Goal: Task Accomplishment & Management: Use online tool/utility

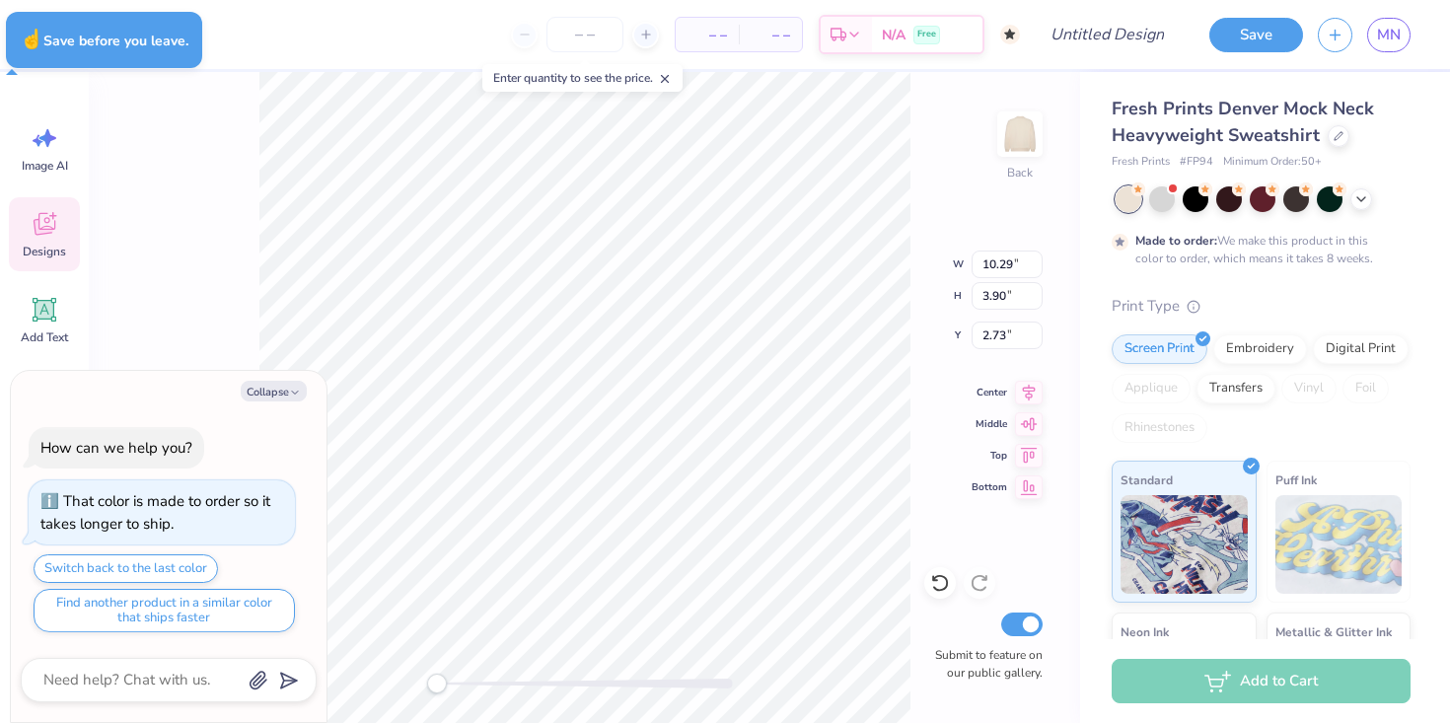
type textarea "x"
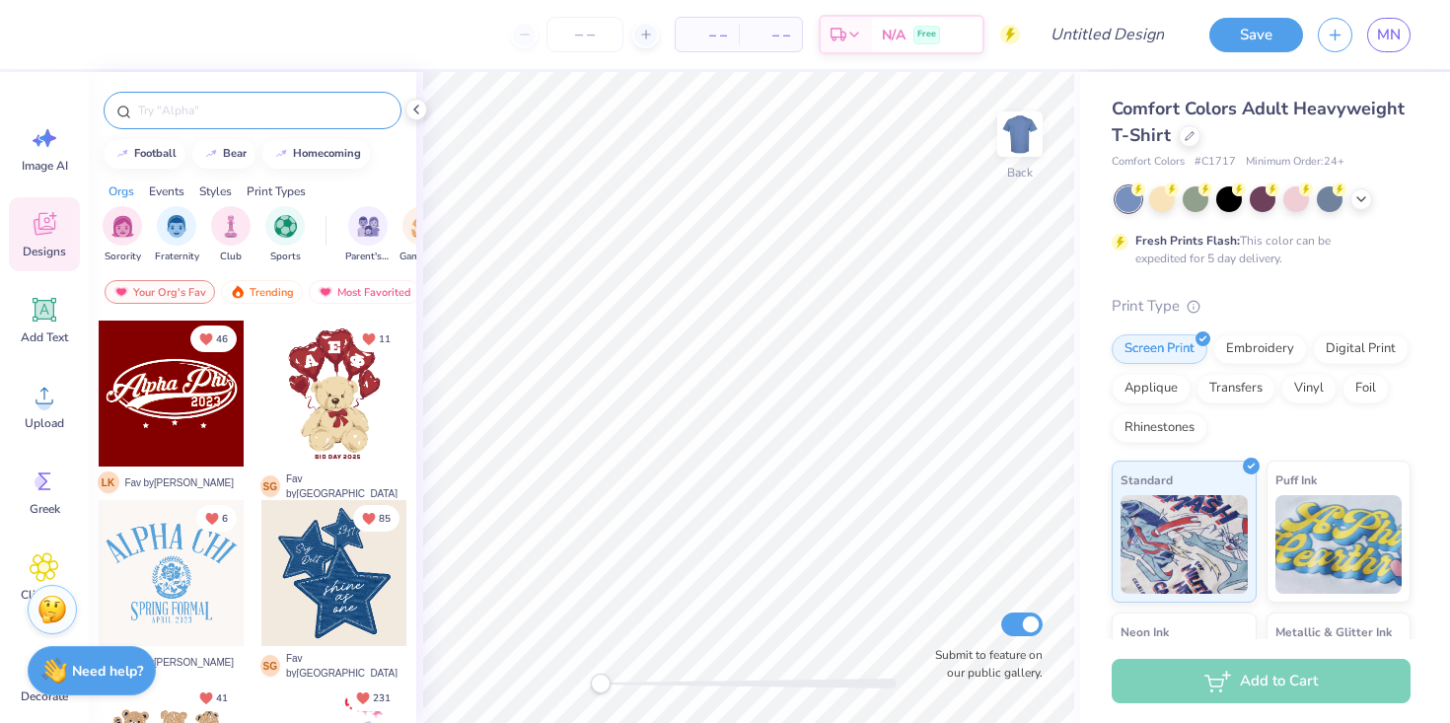
click at [160, 116] on input "text" at bounding box center [262, 111] width 252 height 20
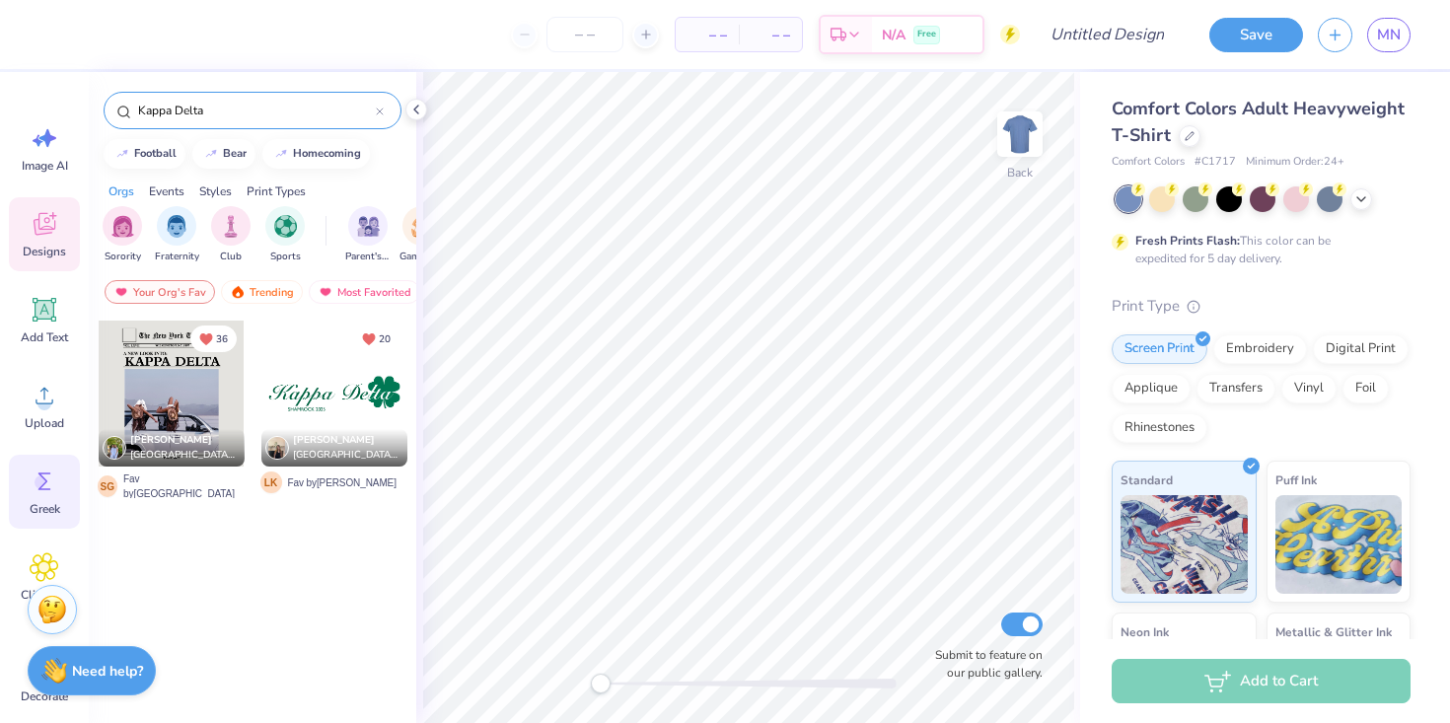
type input "Kappa Delta"
click at [42, 483] on icon at bounding box center [44, 481] width 13 height 18
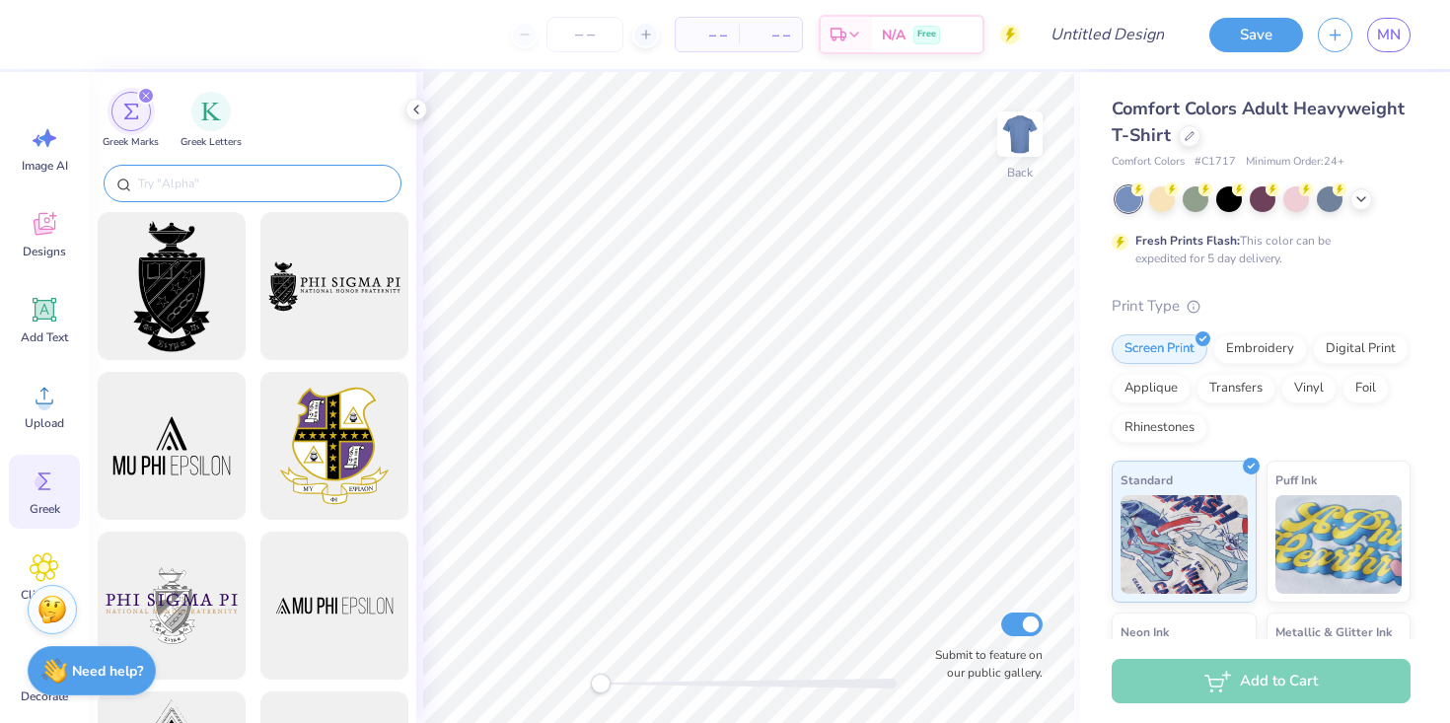
click at [180, 188] on input "text" at bounding box center [262, 184] width 252 height 20
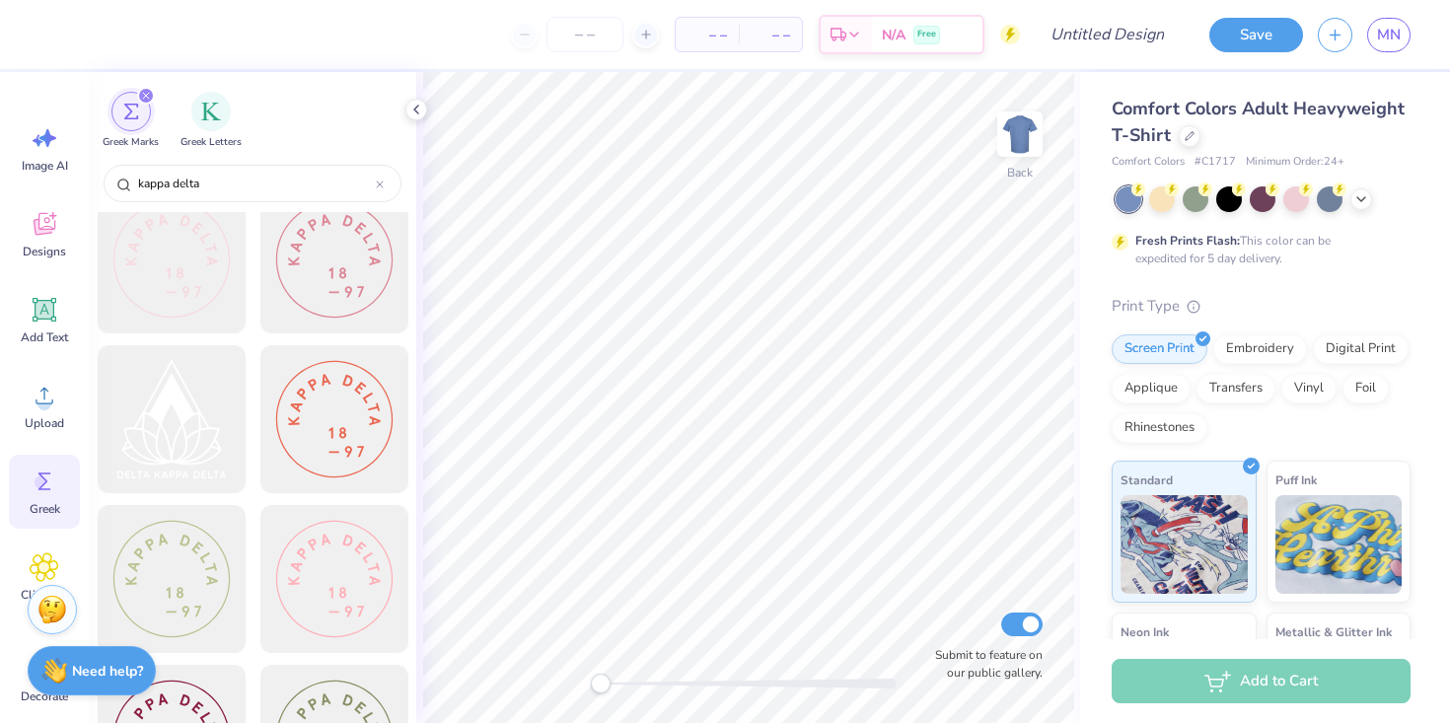
scroll to position [33, 0]
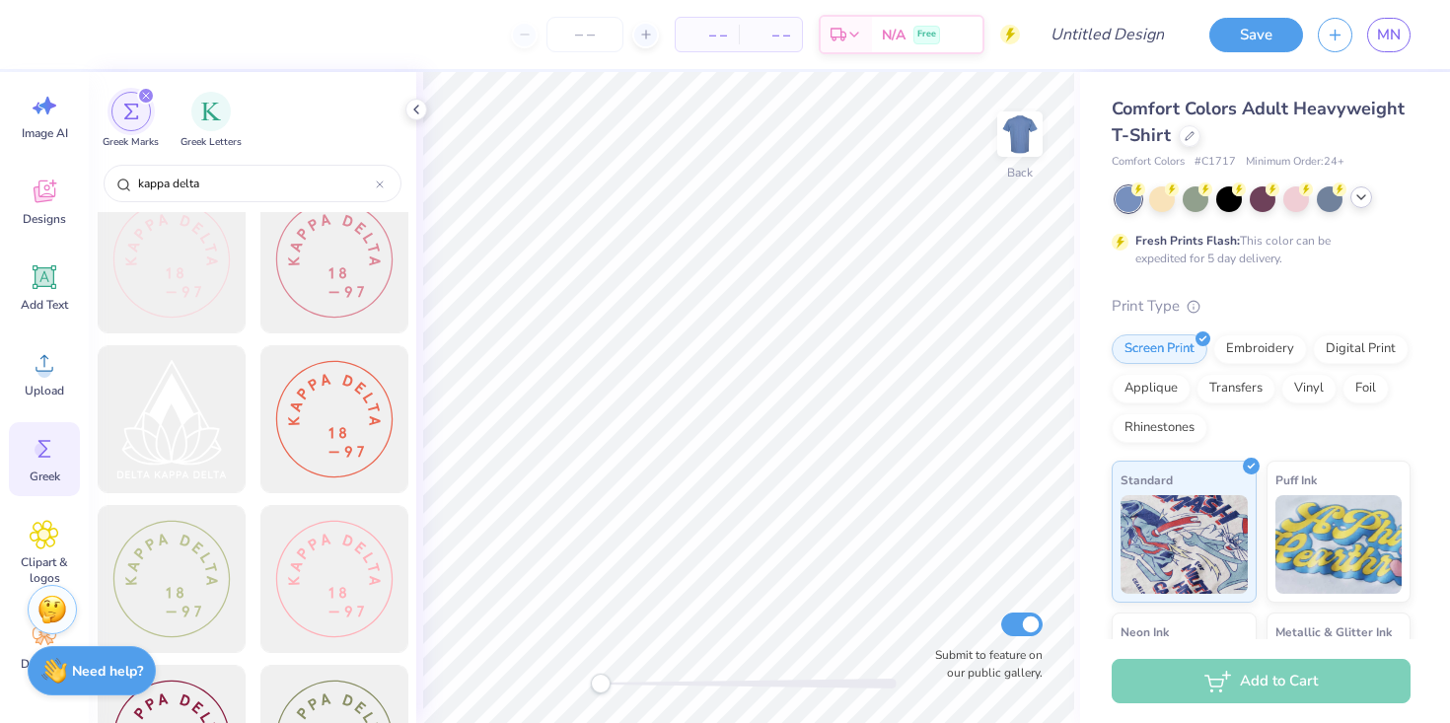
type input "kappa delta"
click at [1364, 195] on polyline at bounding box center [1361, 197] width 8 height 4
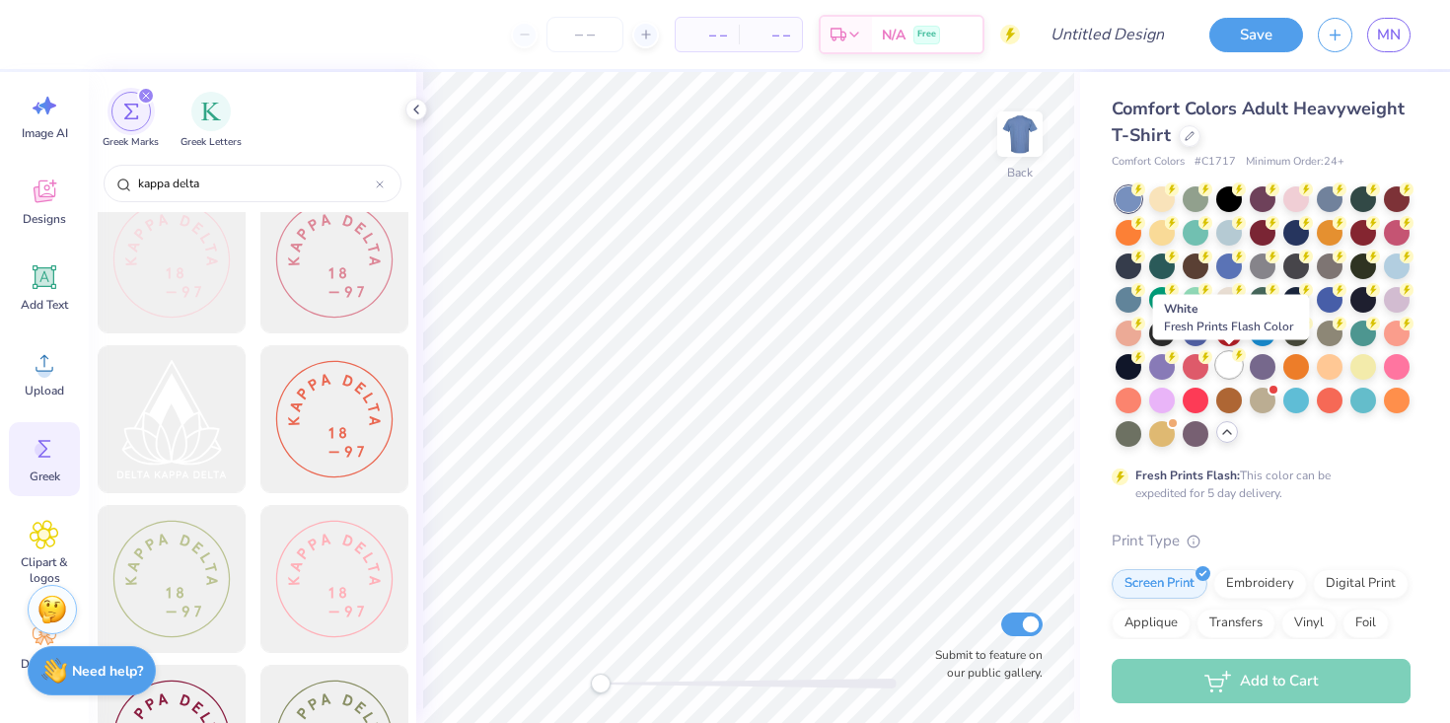
click at [1226, 366] on div at bounding box center [1229, 365] width 26 height 26
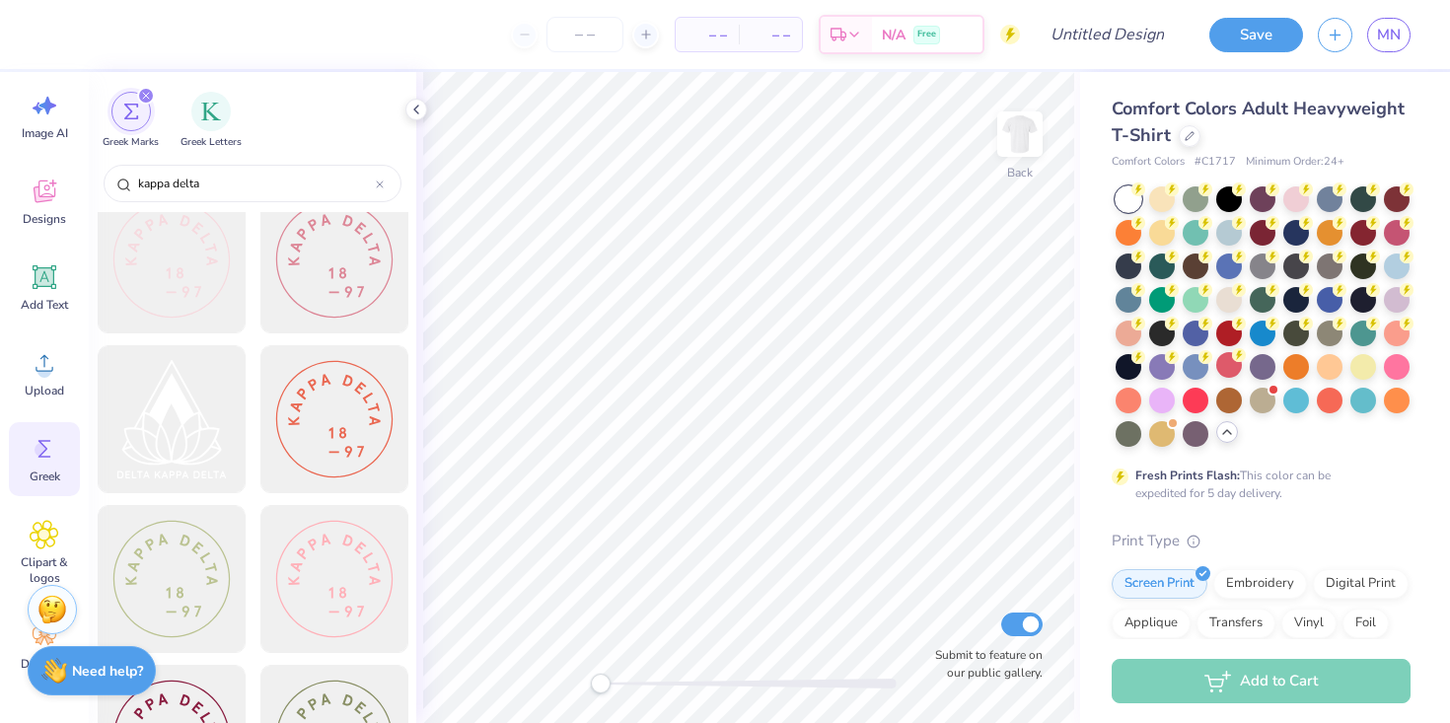
click at [1131, 191] on icon at bounding box center [1138, 189] width 14 height 14
click at [1126, 197] on div at bounding box center [1128, 199] width 26 height 26
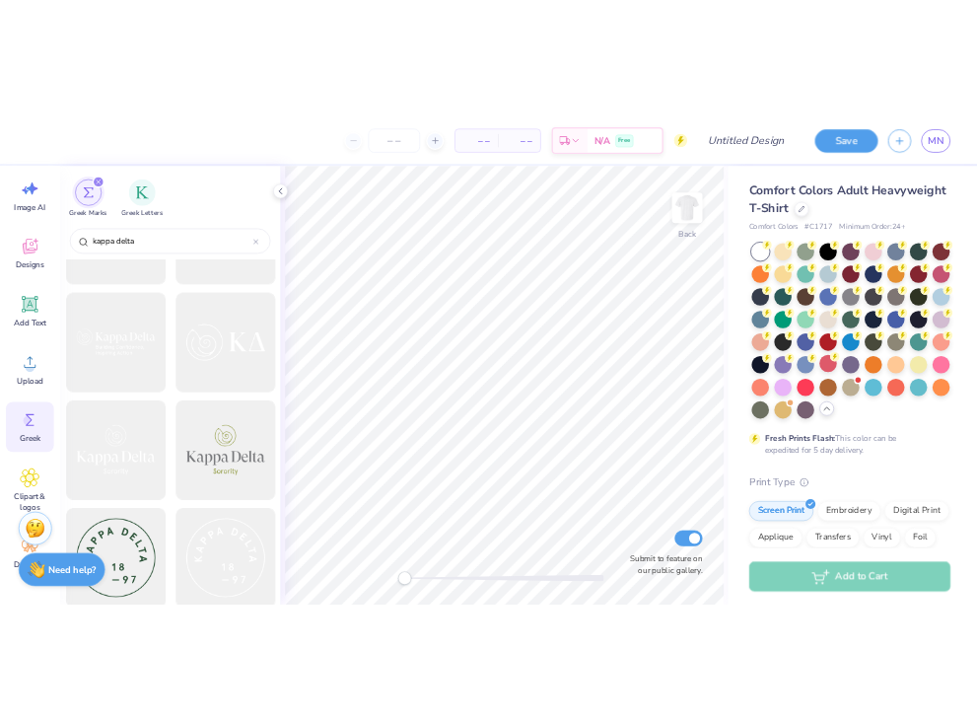
scroll to position [1056, 0]
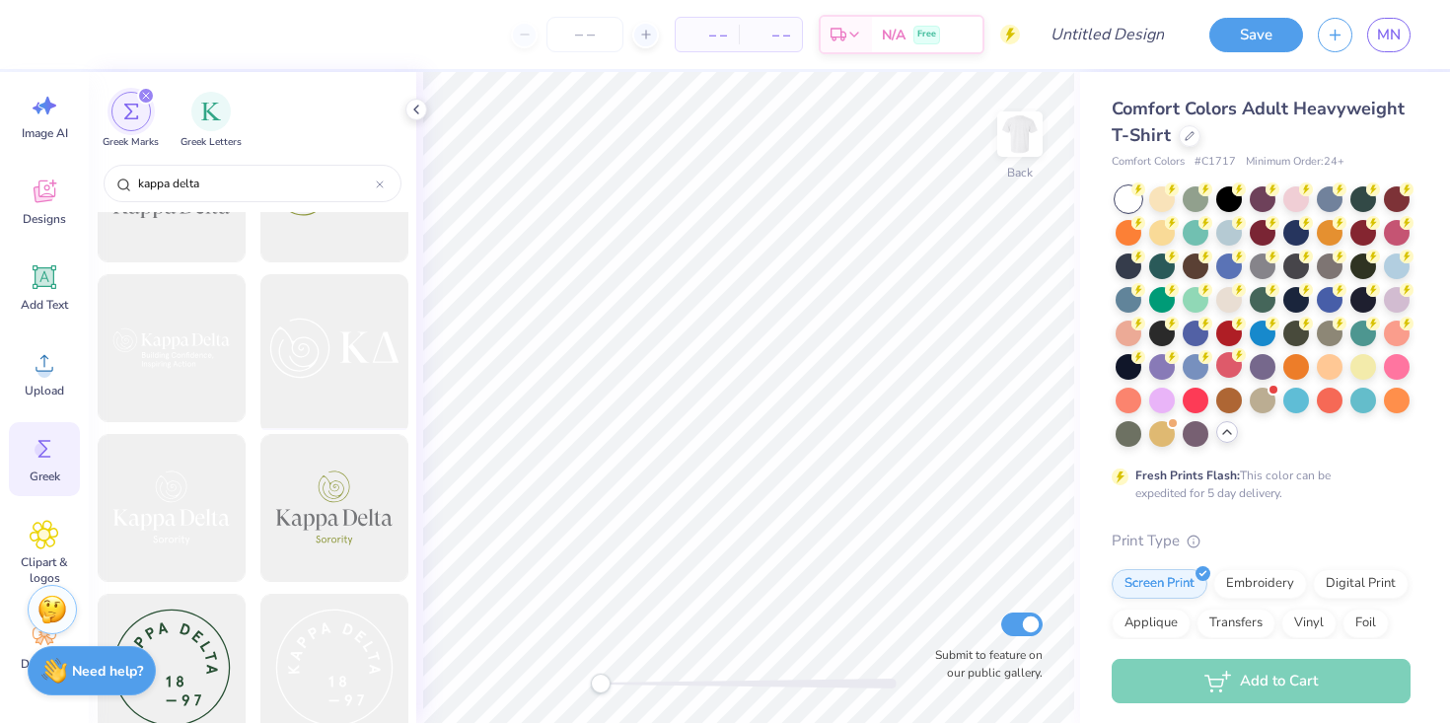
click at [342, 353] on div at bounding box center [333, 348] width 163 height 163
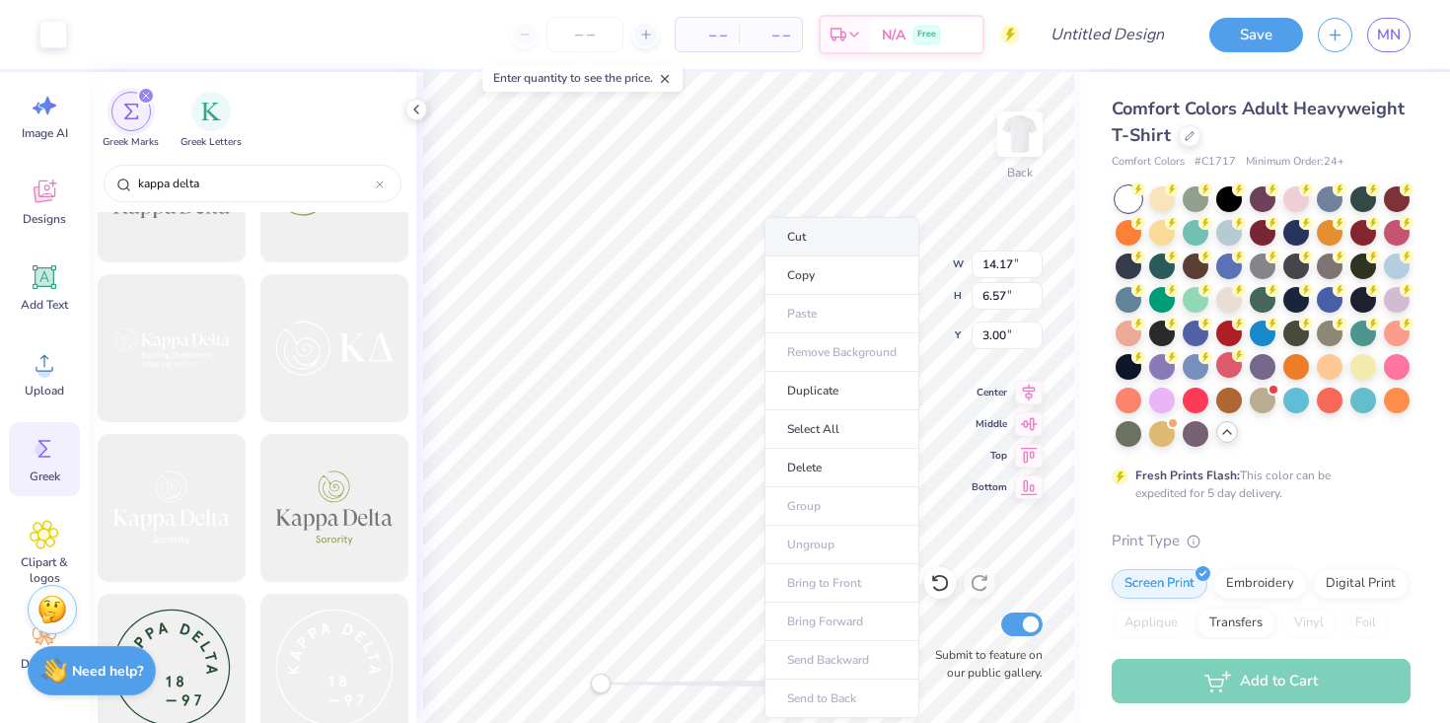
click at [798, 236] on li "Cut" at bounding box center [841, 236] width 155 height 39
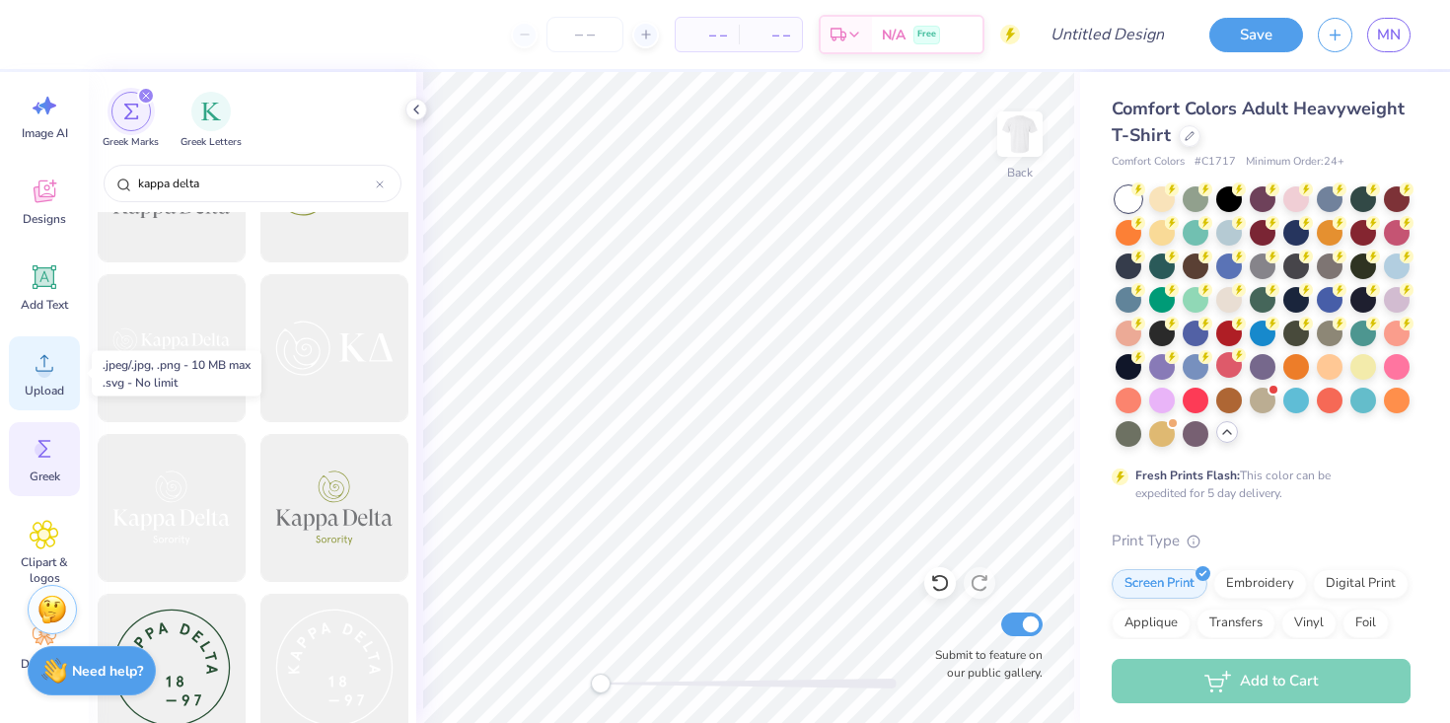
click at [24, 381] on div "Upload" at bounding box center [44, 373] width 71 height 74
click at [31, 376] on icon at bounding box center [45, 363] width 30 height 30
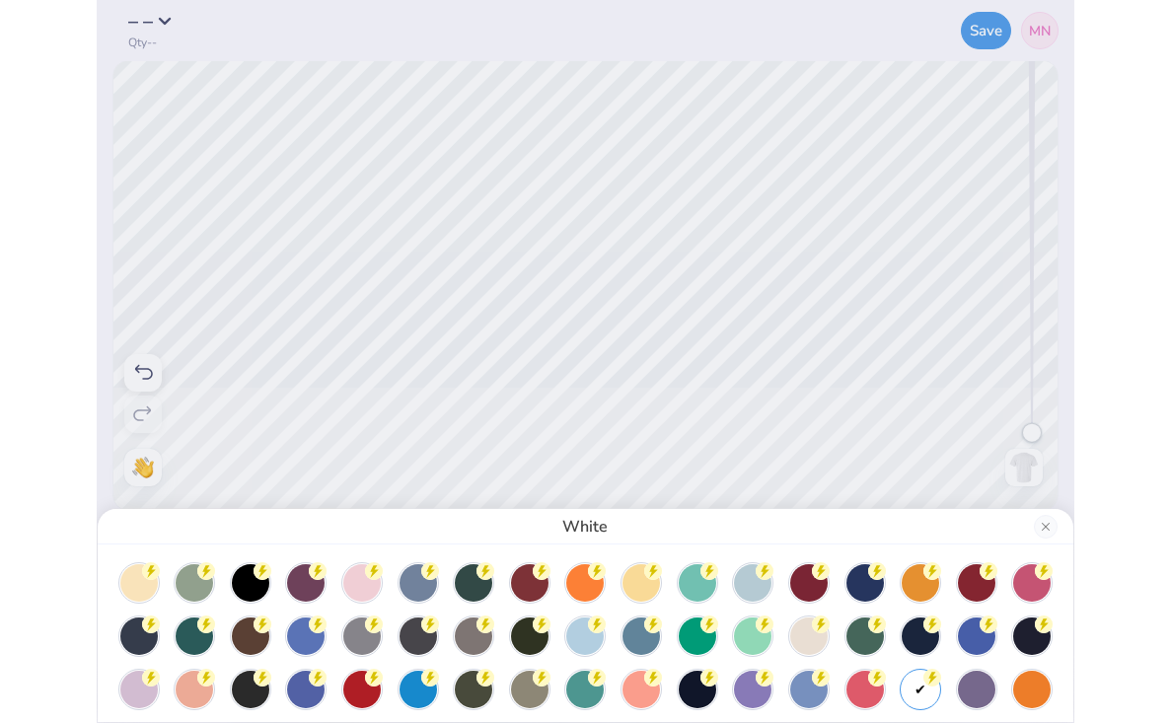
scroll to position [0, 0]
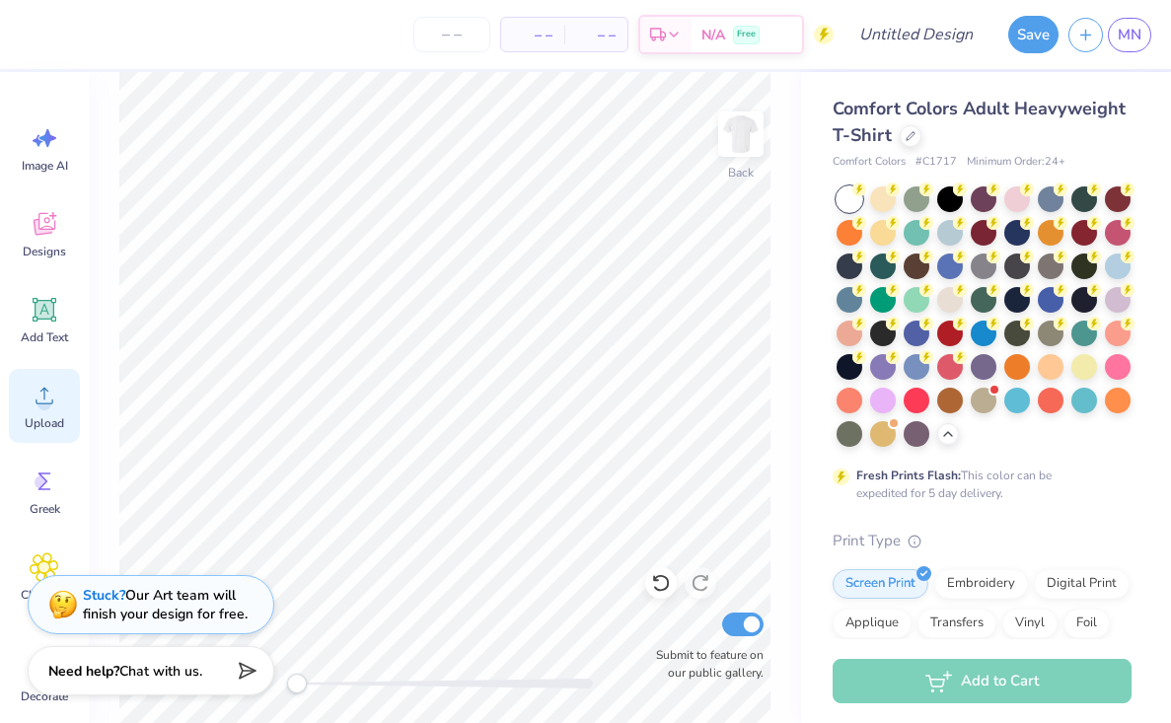
click at [53, 393] on icon at bounding box center [45, 396] width 30 height 30
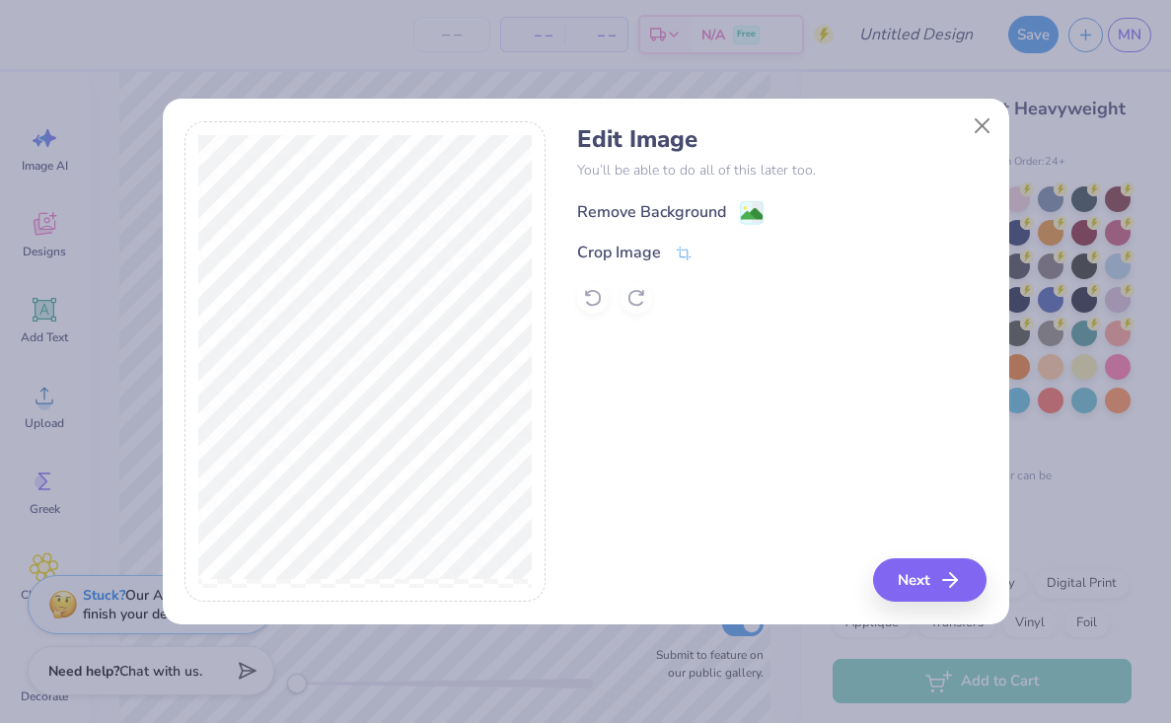
click at [745, 202] on rect at bounding box center [751, 212] width 23 height 23
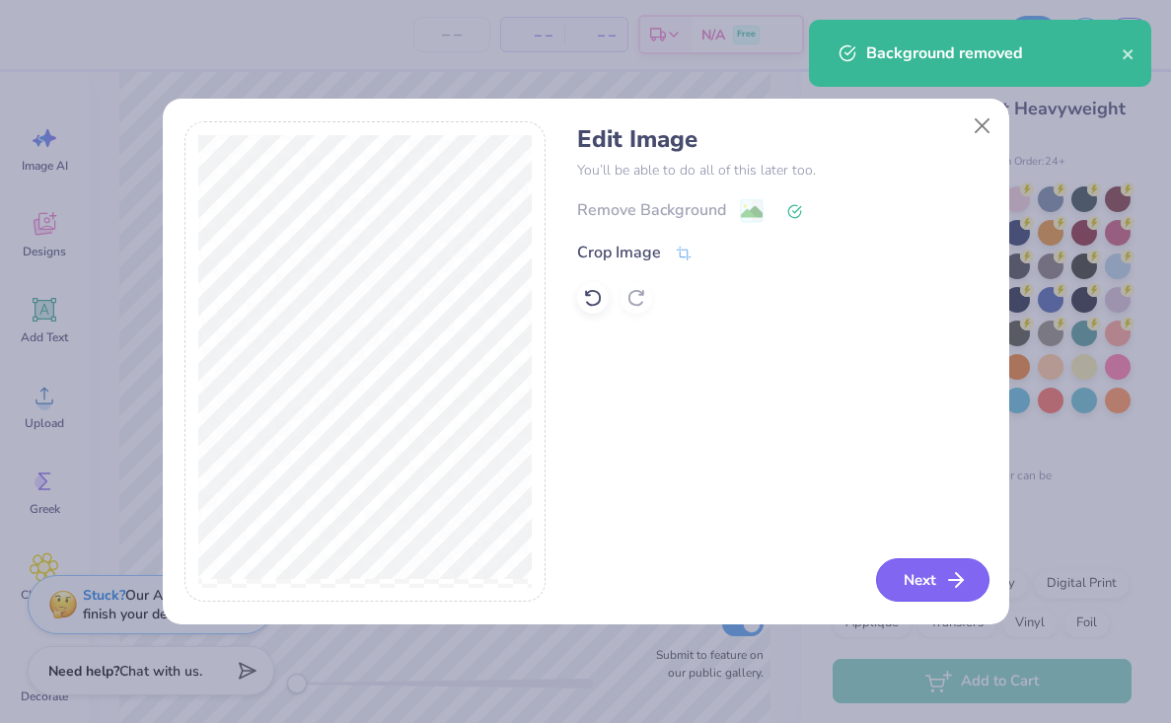
click at [943, 582] on button "Next" at bounding box center [932, 579] width 113 height 43
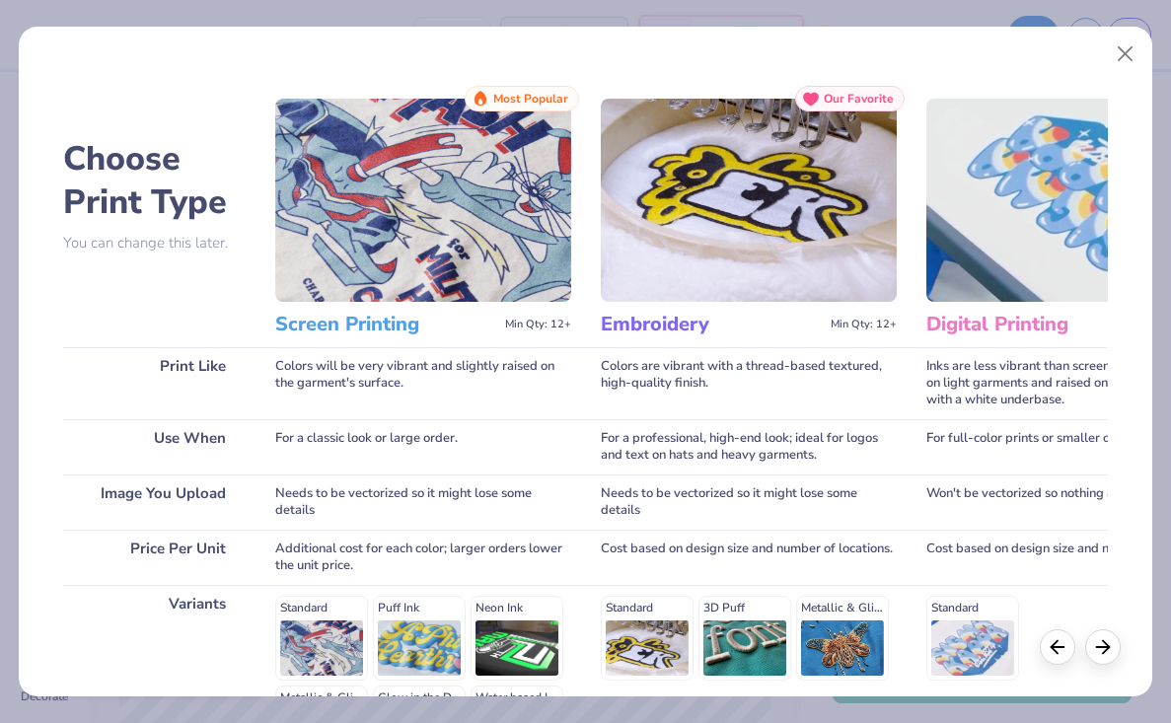
scroll to position [260, 0]
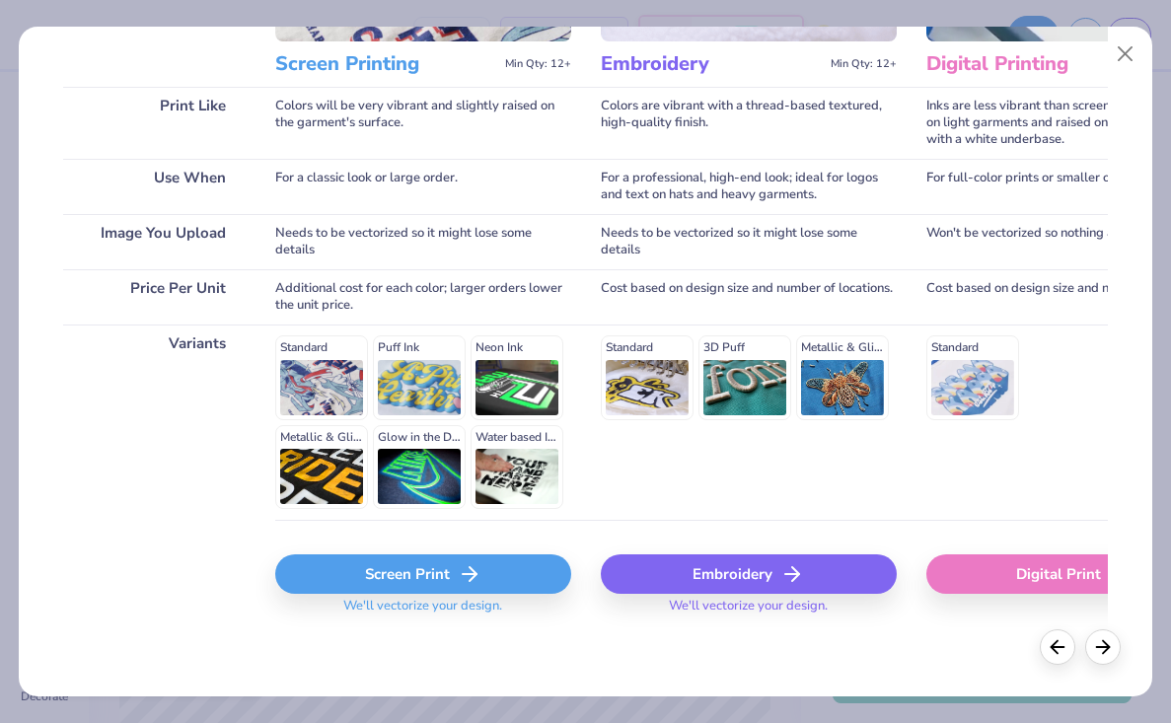
click at [396, 573] on div "Screen Print" at bounding box center [423, 573] width 296 height 39
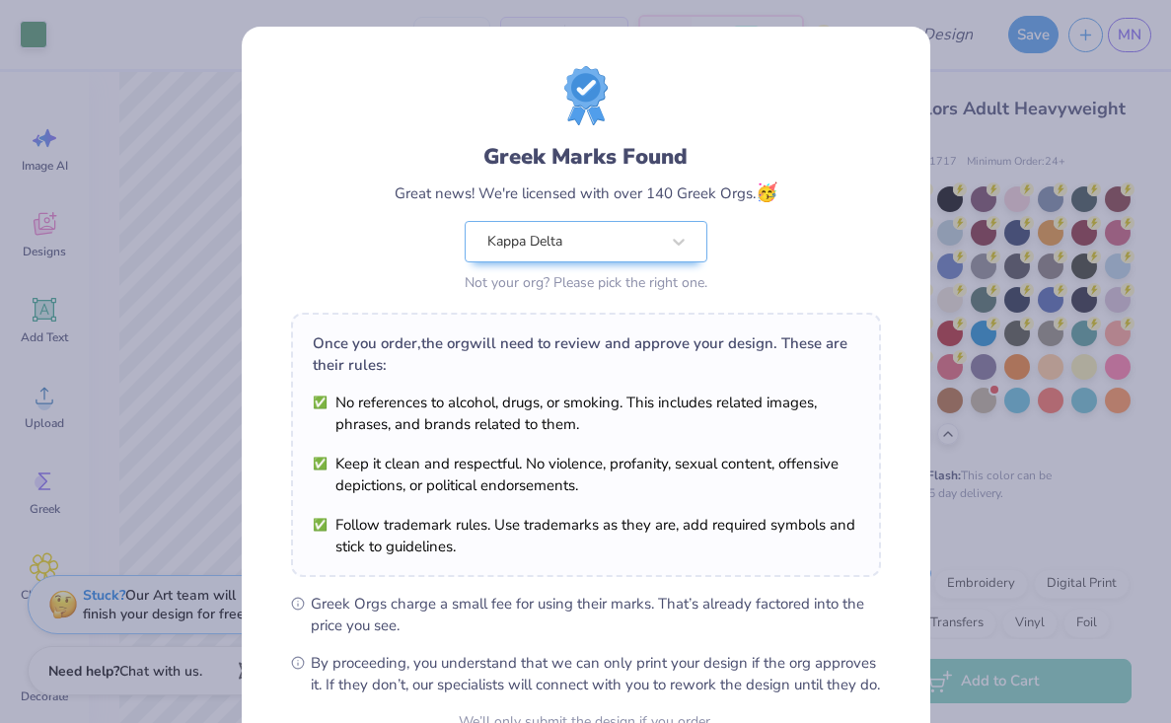
scroll to position [200, 0]
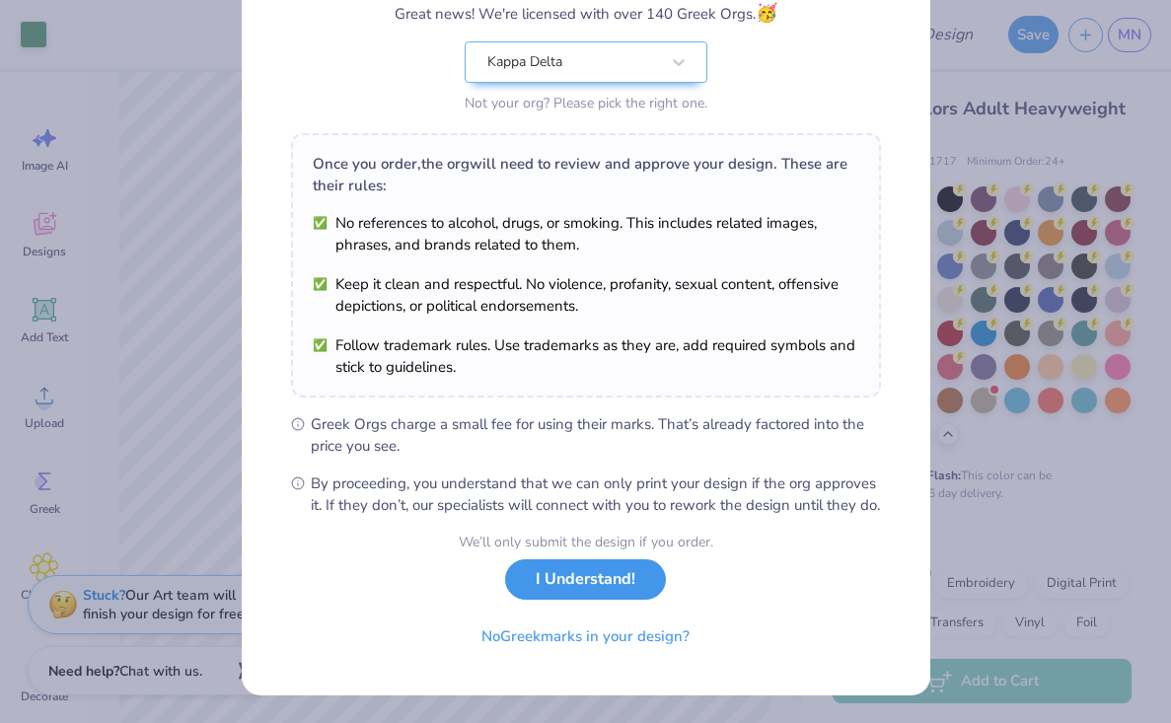
click at [609, 568] on button "I Understand!" at bounding box center [585, 579] width 161 height 40
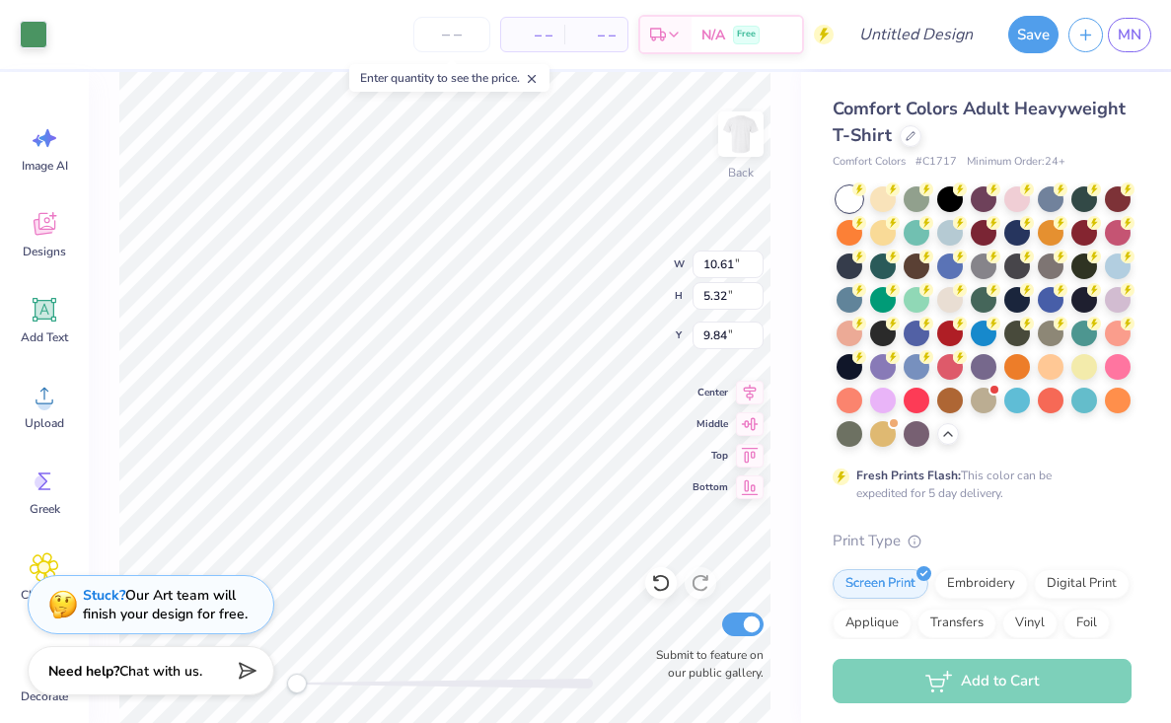
scroll to position [0, 0]
type input "4.63"
type input "5.32"
type input "9.84"
type input "0.89"
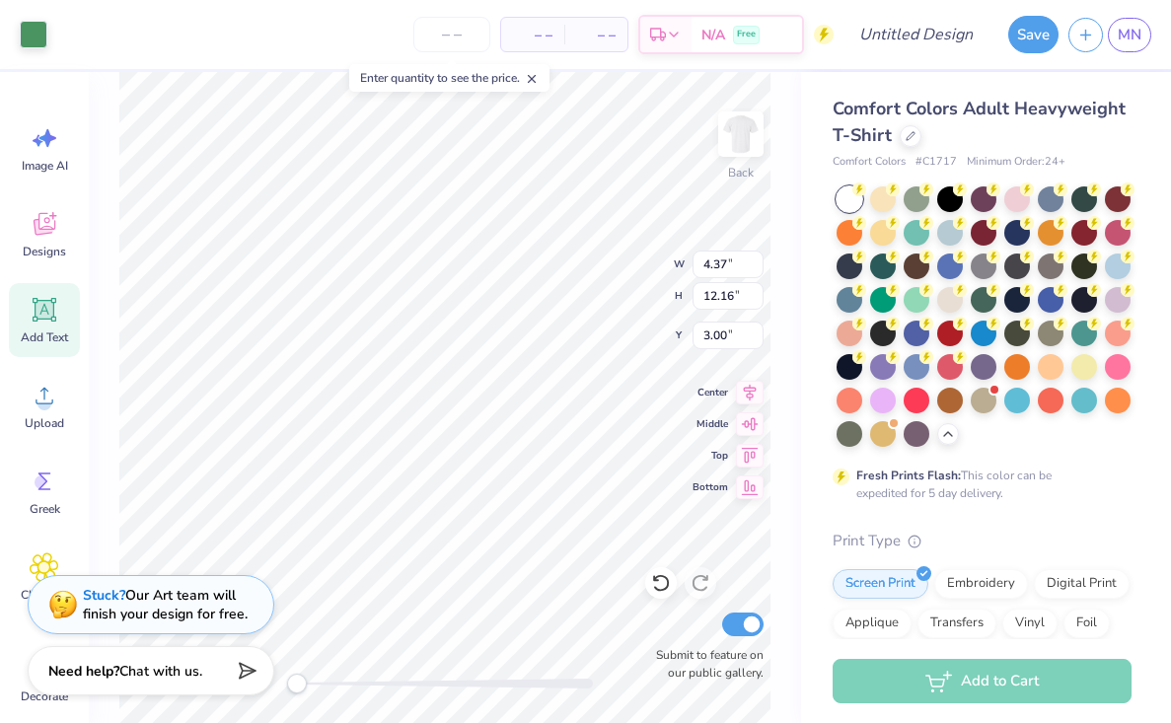
type input "3.20"
type input "3.00"
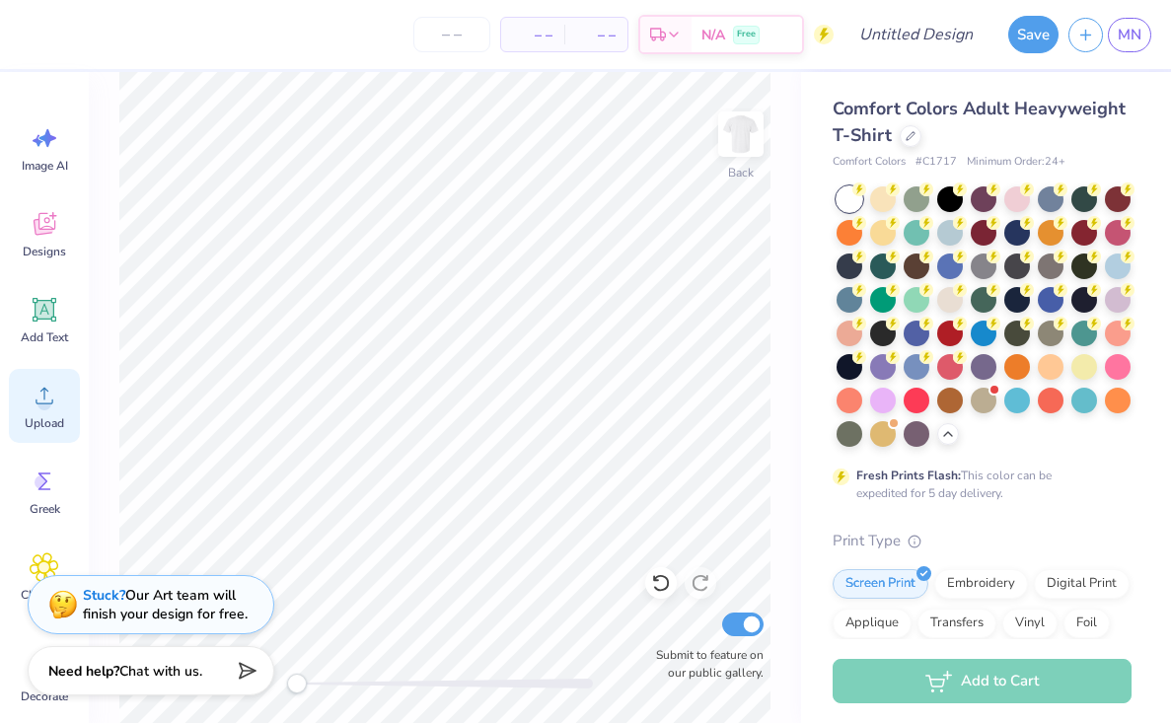
click at [53, 404] on icon at bounding box center [45, 396] width 30 height 30
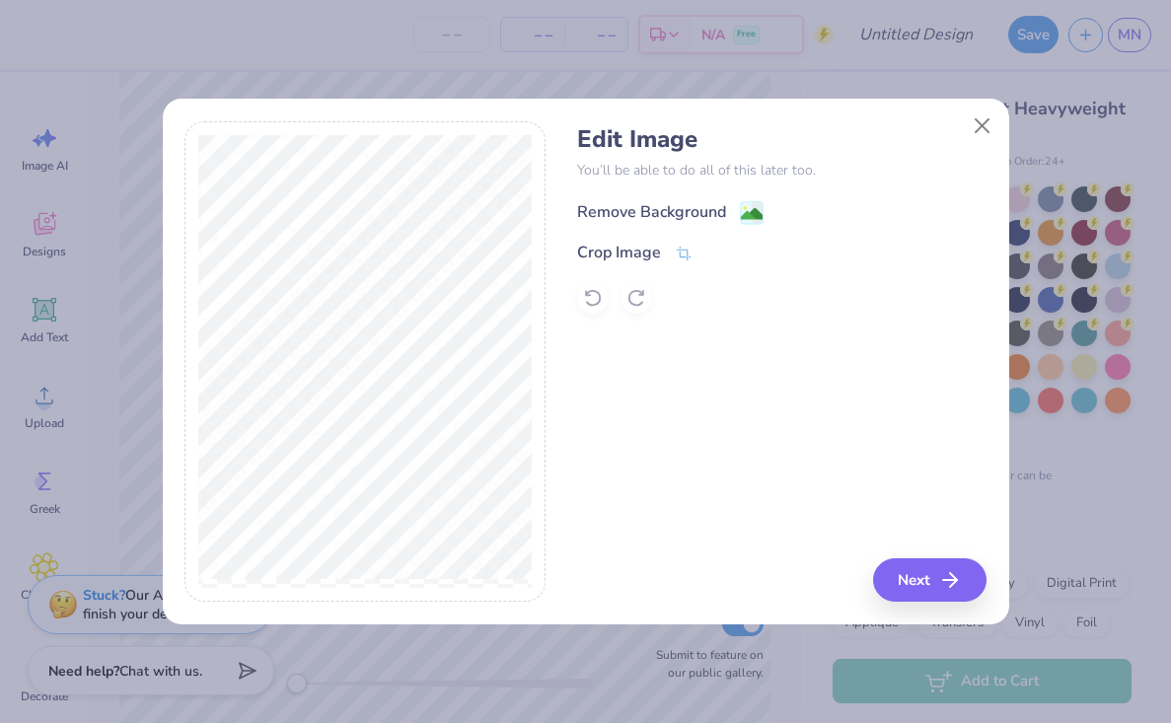
click at [752, 213] on image at bounding box center [752, 214] width 22 height 22
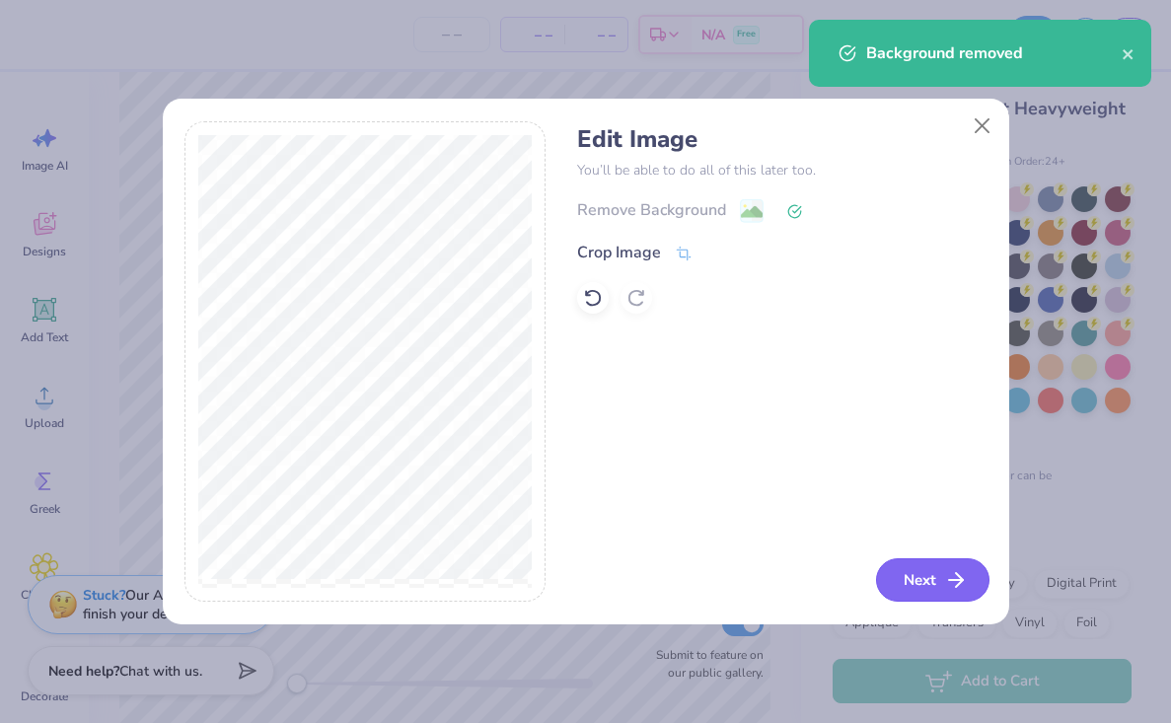
click at [951, 572] on icon "button" at bounding box center [956, 580] width 24 height 24
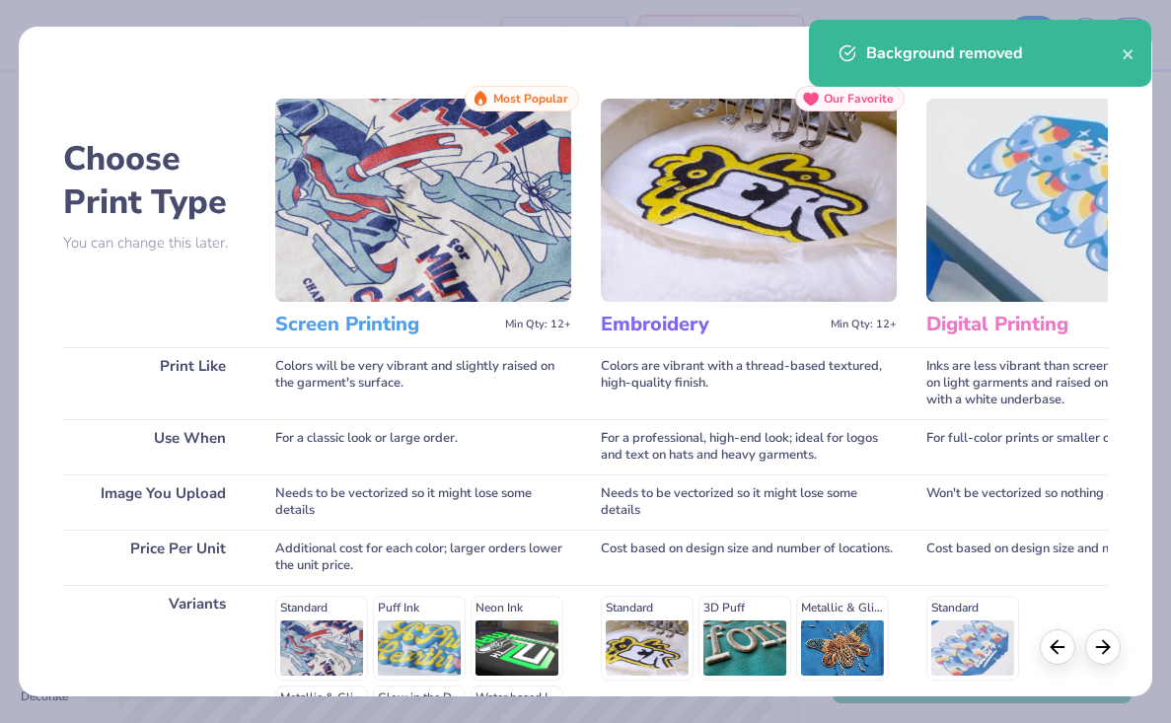
scroll to position [260, 0]
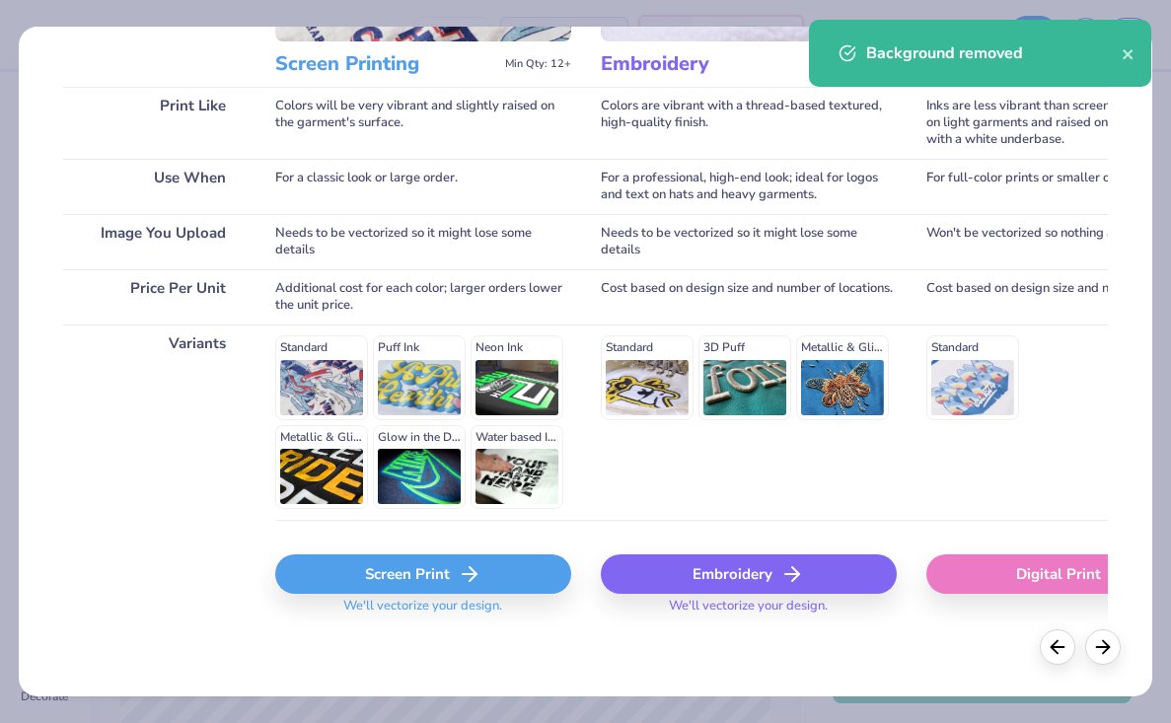
click at [491, 583] on div "Screen Print" at bounding box center [423, 573] width 296 height 39
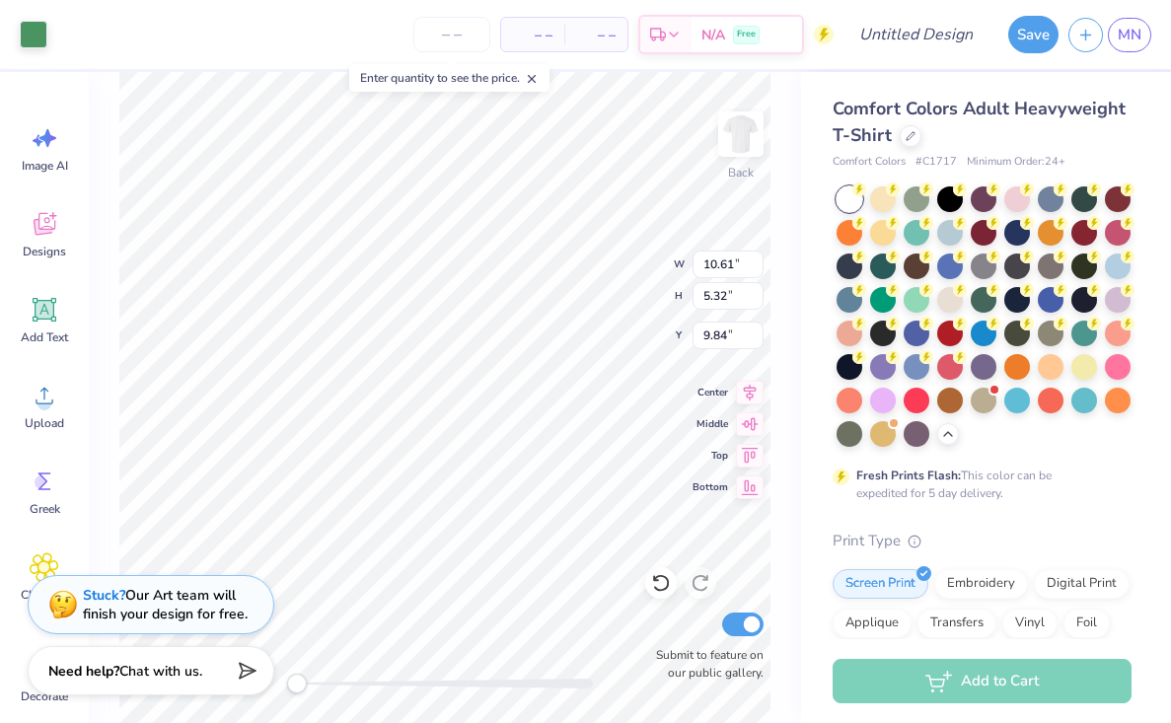
scroll to position [33, 0]
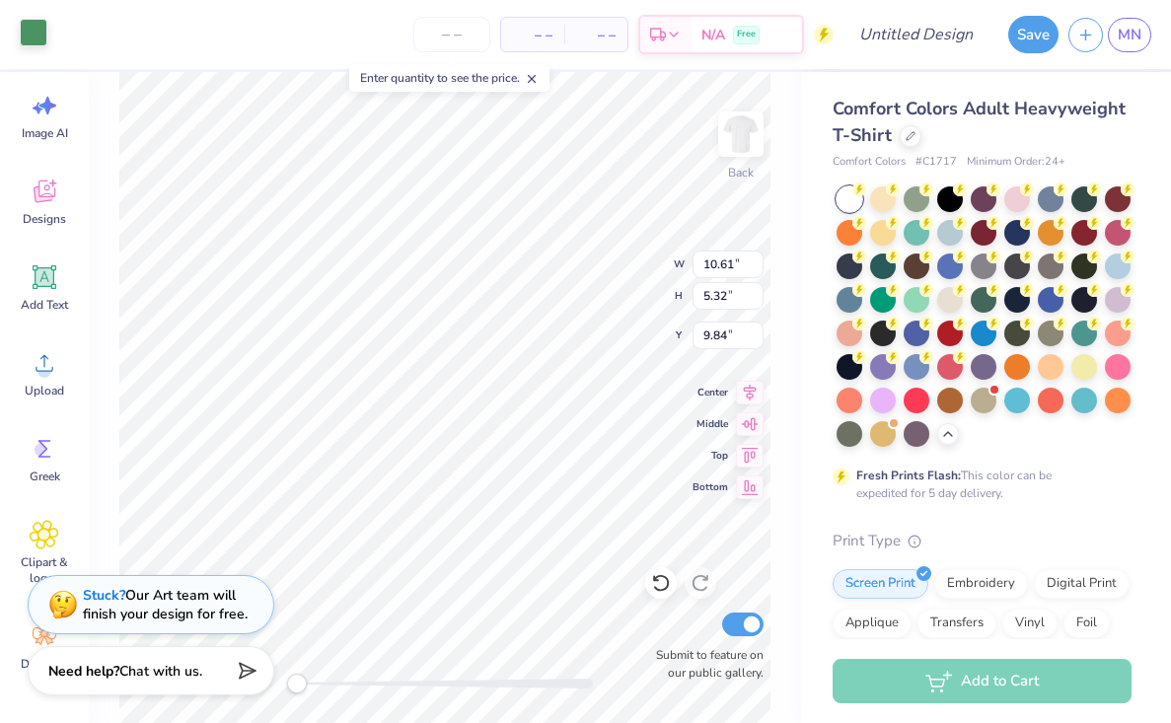
click at [38, 39] on div at bounding box center [34, 33] width 28 height 28
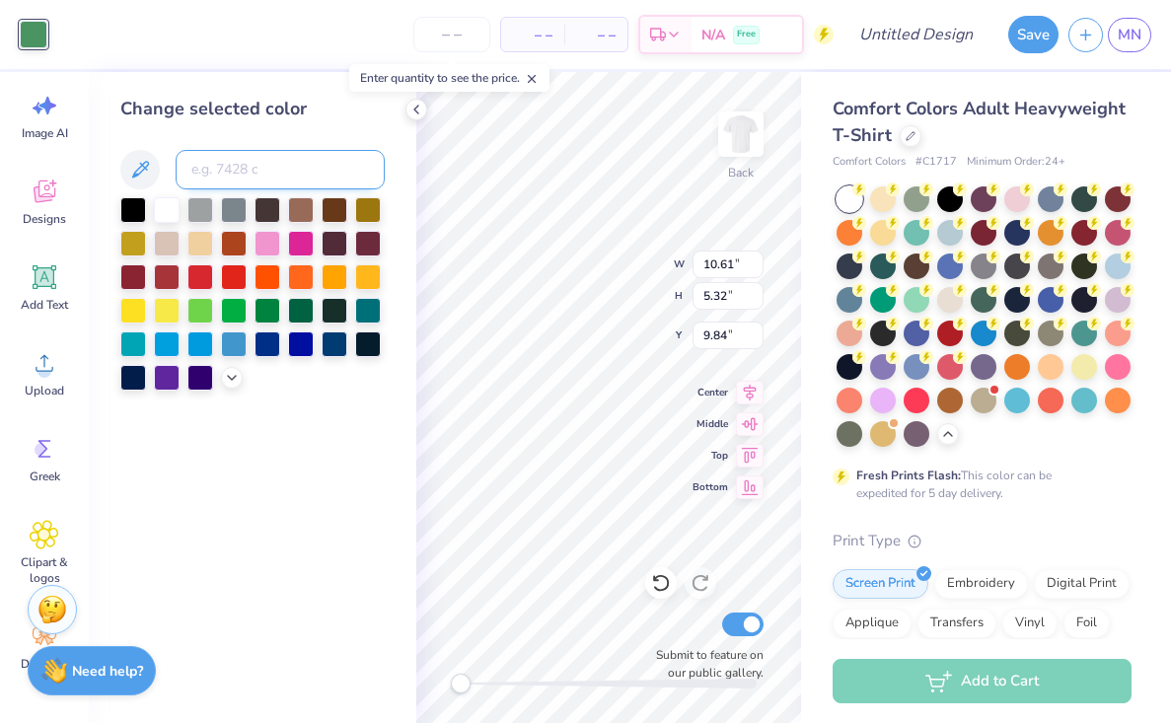
click at [249, 176] on input at bounding box center [280, 169] width 209 height 39
type input "cheeta print"
click at [171, 216] on div at bounding box center [167, 208] width 26 height 26
click at [148, 168] on icon at bounding box center [140, 170] width 24 height 24
click at [147, 169] on icon at bounding box center [140, 170] width 24 height 24
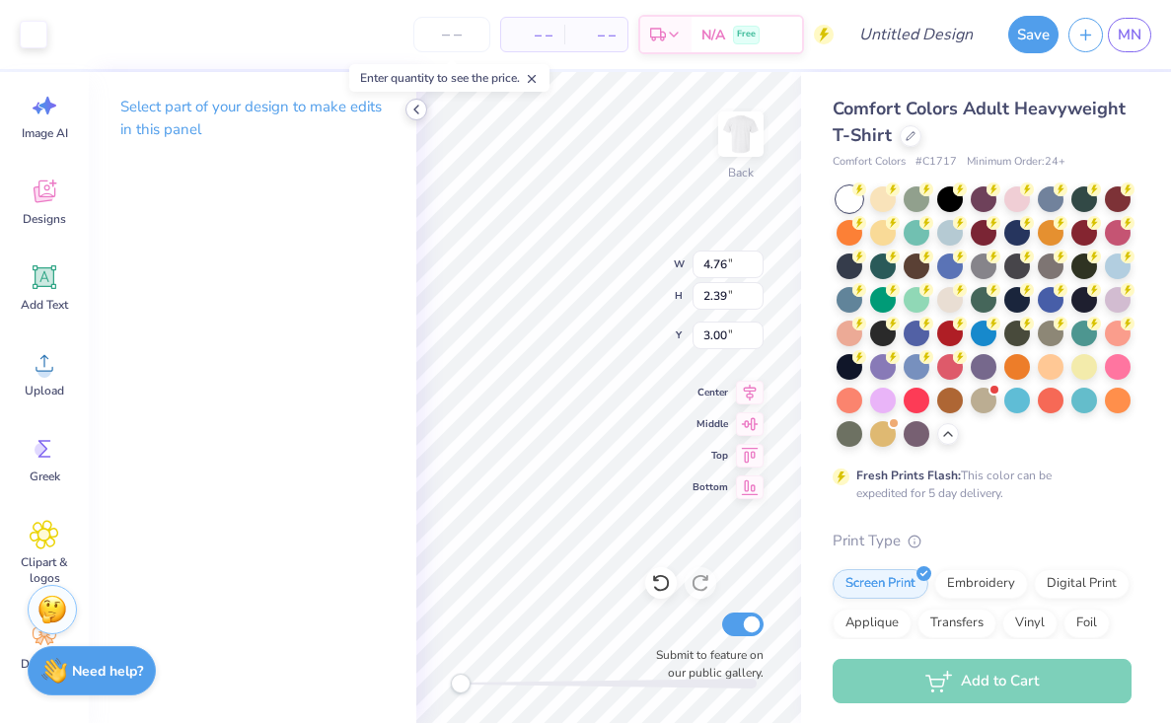
click at [413, 112] on icon at bounding box center [416, 110] width 16 height 16
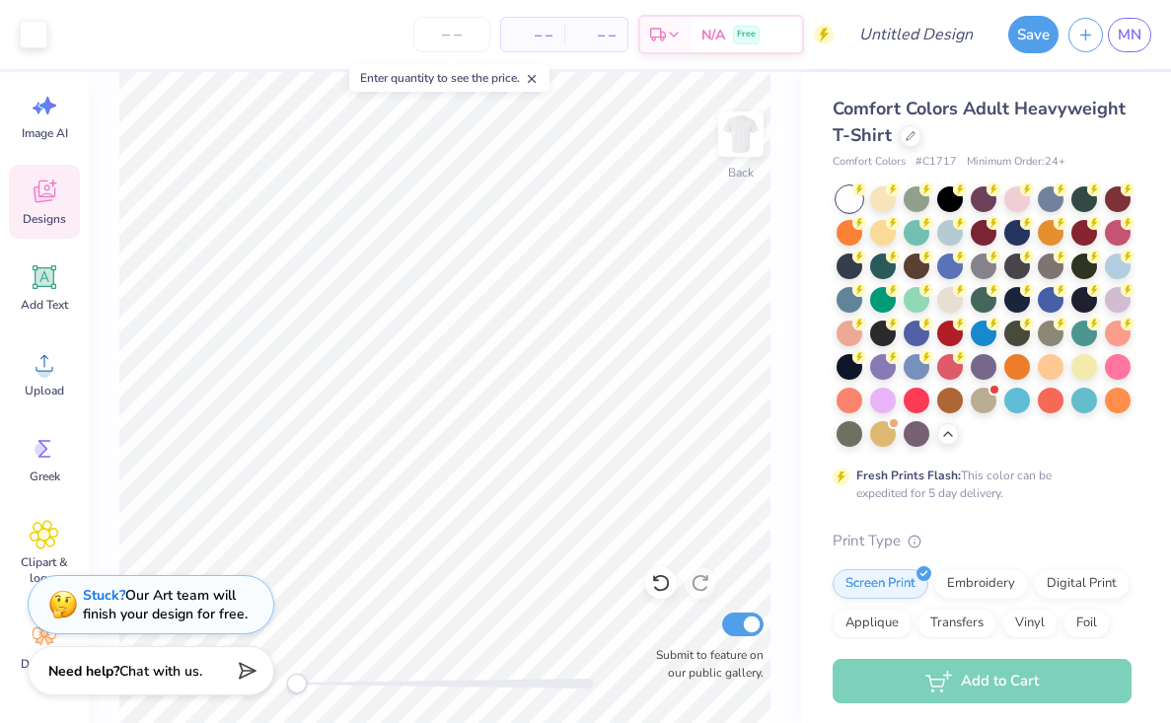
click at [54, 212] on span "Designs" at bounding box center [44, 219] width 43 height 16
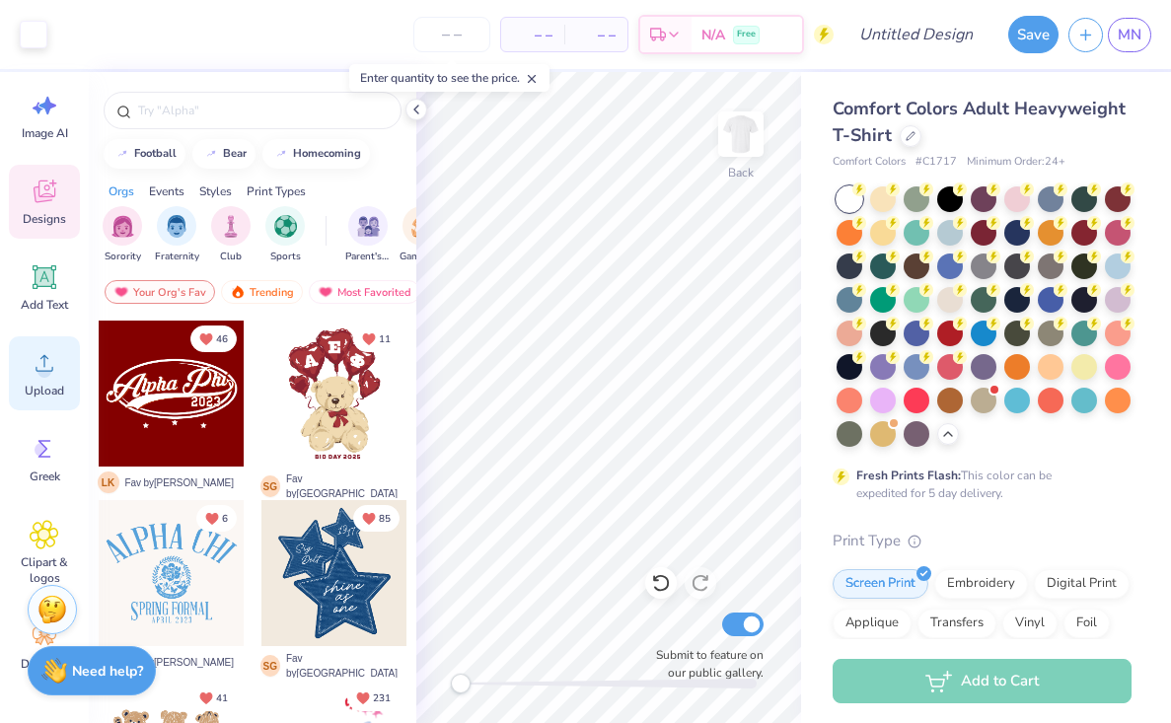
click at [52, 377] on icon at bounding box center [45, 363] width 30 height 30
click at [36, 33] on div at bounding box center [34, 33] width 28 height 28
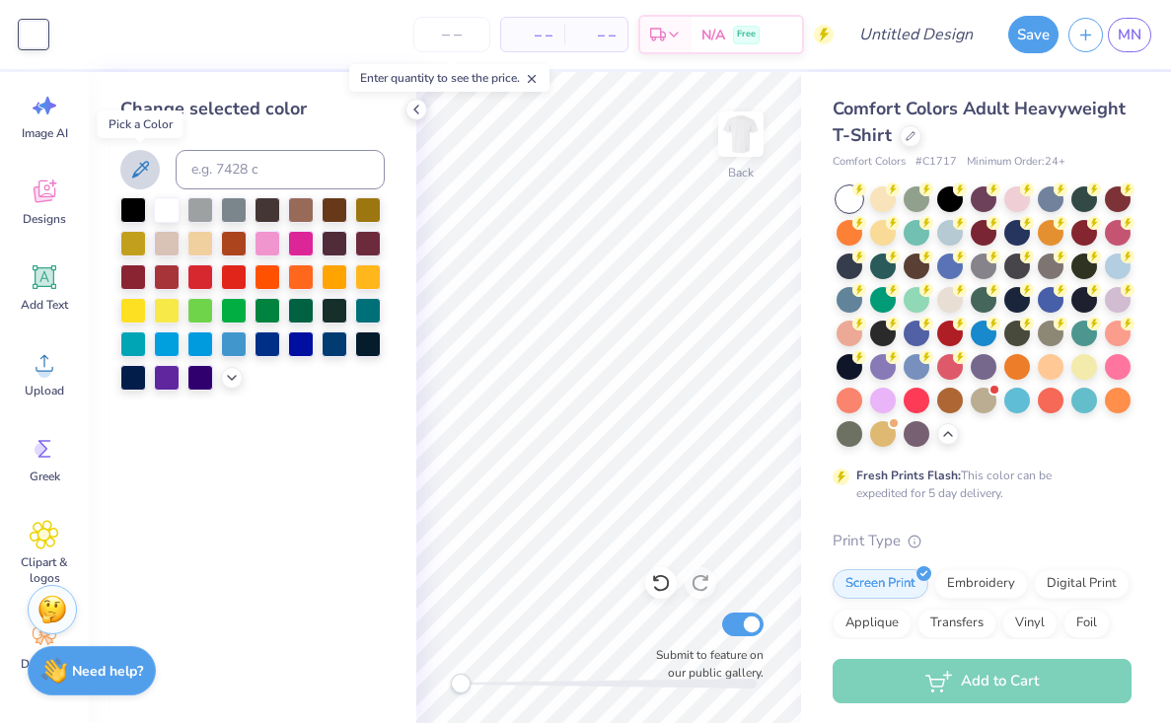
click at [140, 165] on icon at bounding box center [140, 170] width 24 height 24
